Goal: Transaction & Acquisition: Purchase product/service

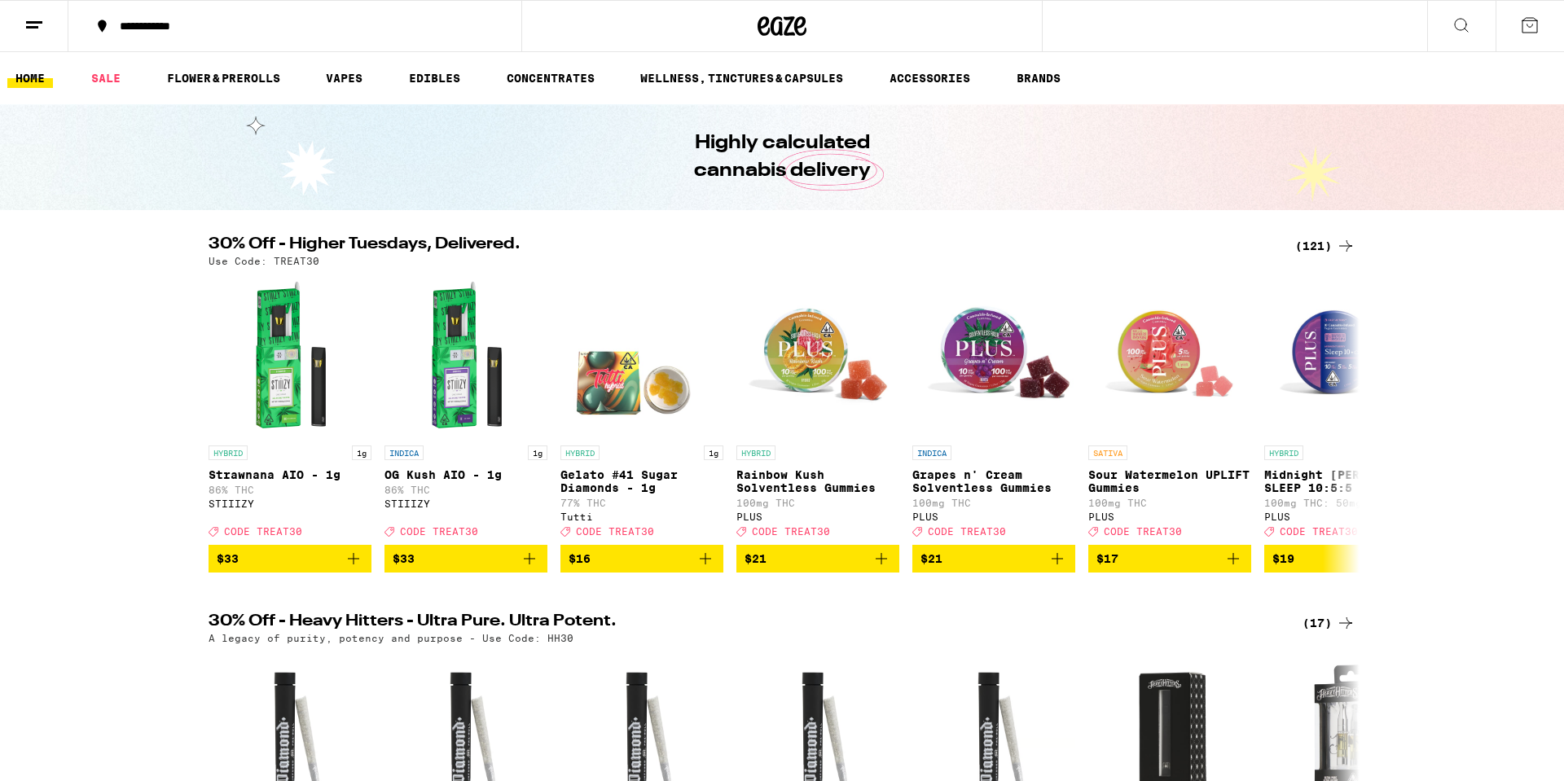
click at [1329, 249] on div "(121)" at bounding box center [1325, 246] width 60 height 20
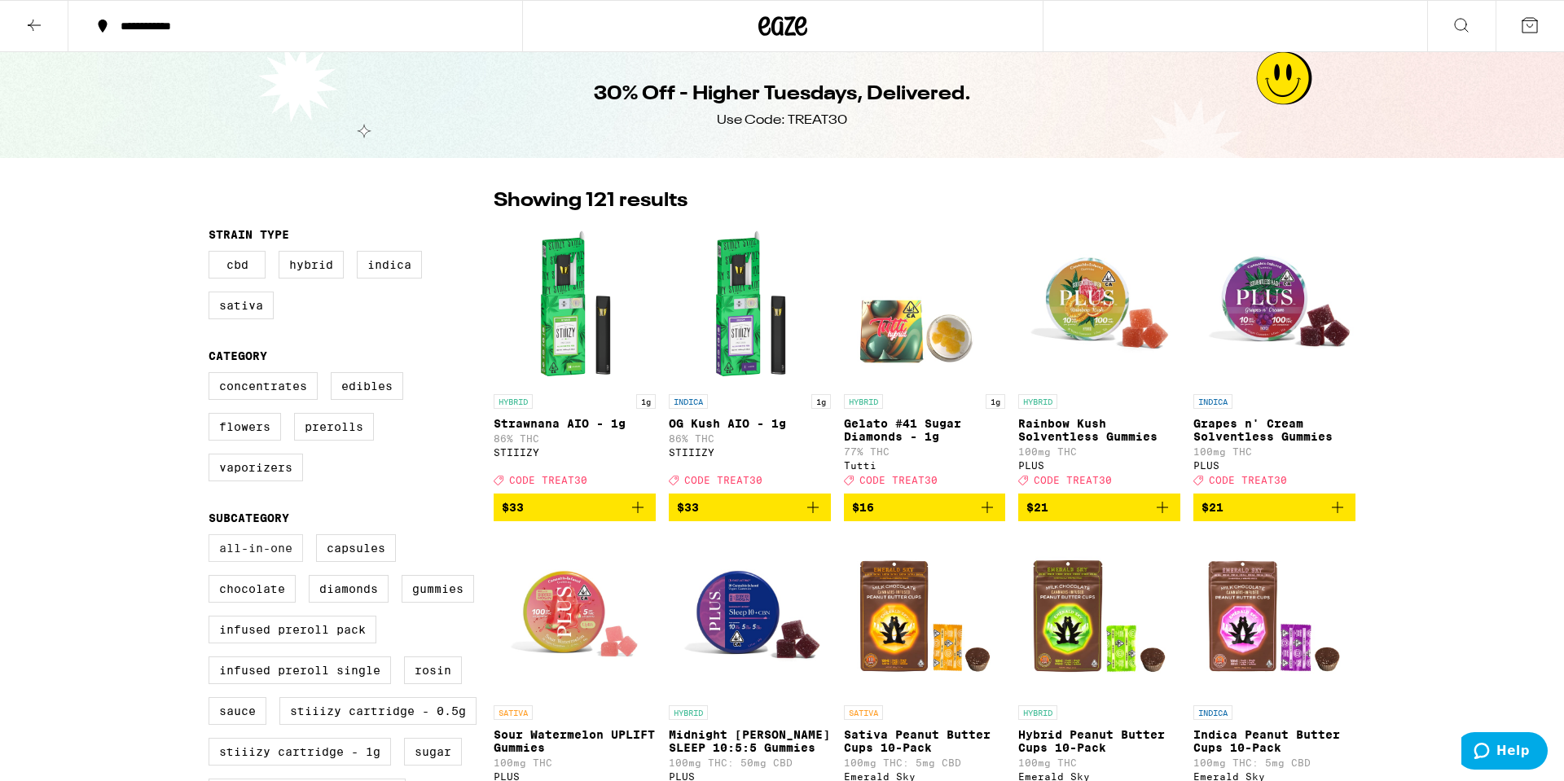
click at [268, 560] on label "All-In-One" at bounding box center [256, 548] width 94 height 28
click at [213, 538] on input "All-In-One" at bounding box center [212, 537] width 1 height 1
checkbox input "true"
